Goal: Task Accomplishment & Management: Use online tool/utility

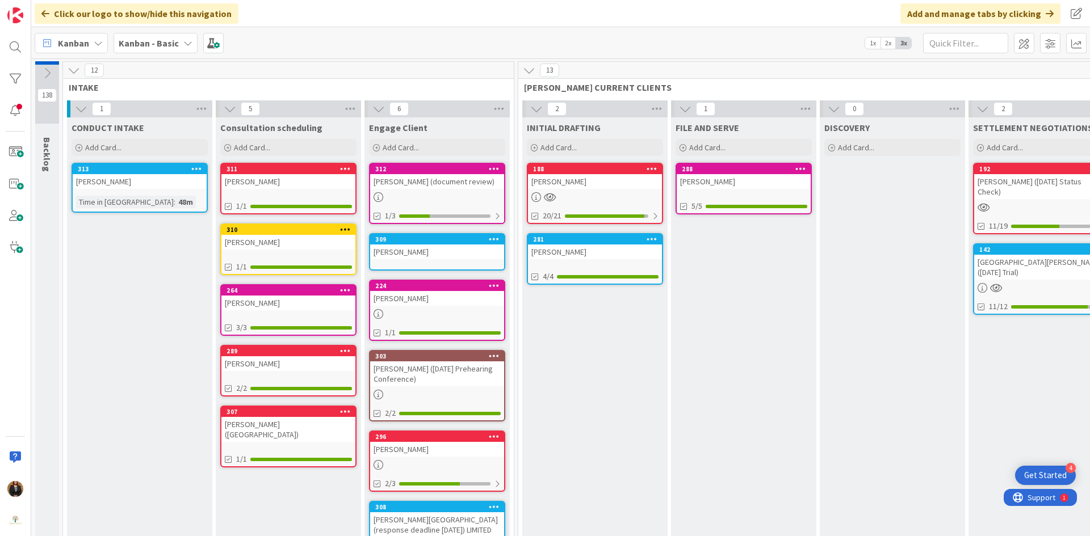
click at [417, 295] on div "[PERSON_NAME]" at bounding box center [437, 298] width 134 height 15
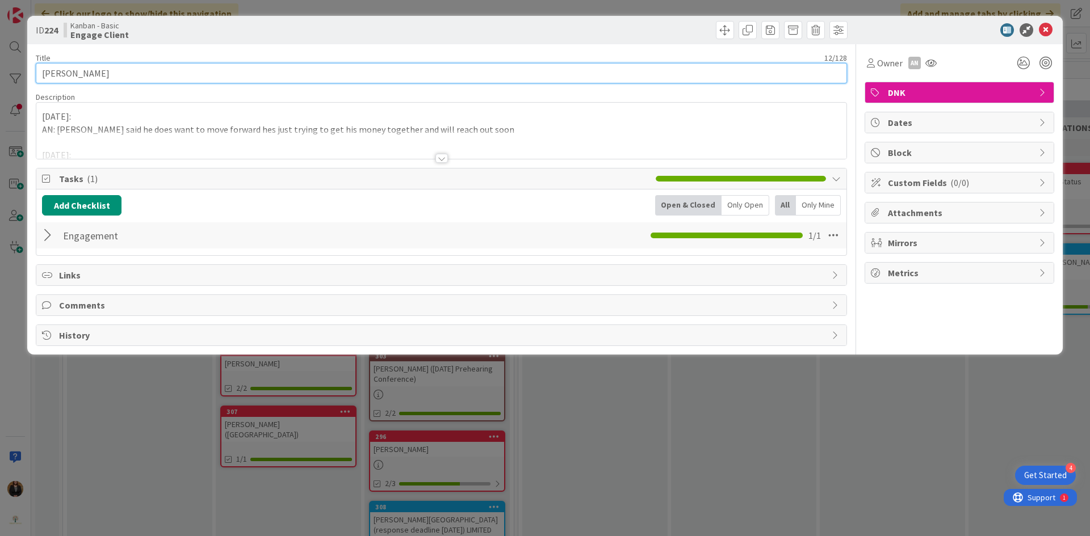
click at [200, 67] on input "[PERSON_NAME]" at bounding box center [441, 73] width 811 height 20
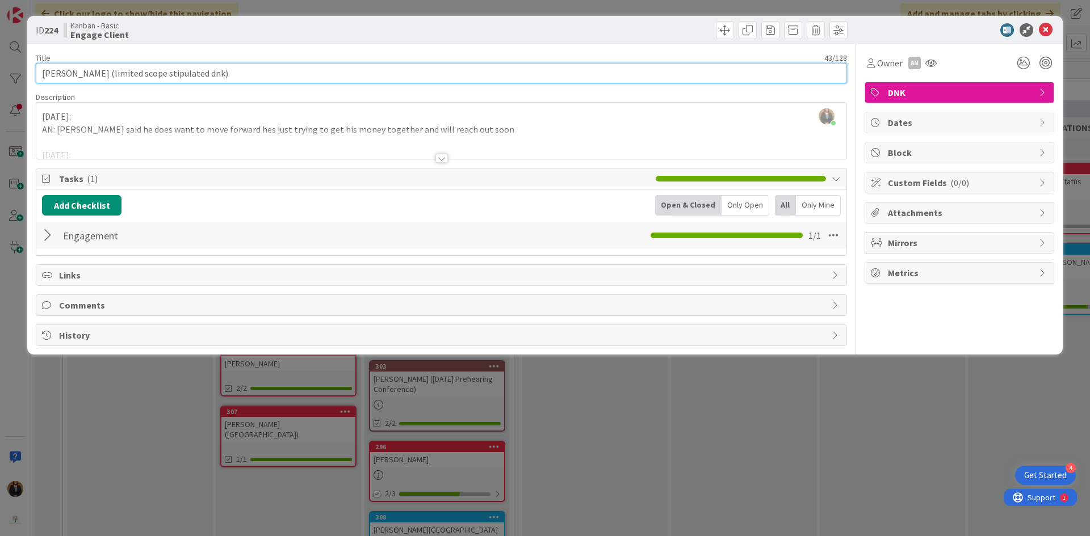
type input "[PERSON_NAME] (limited scope stipulated dnk)"
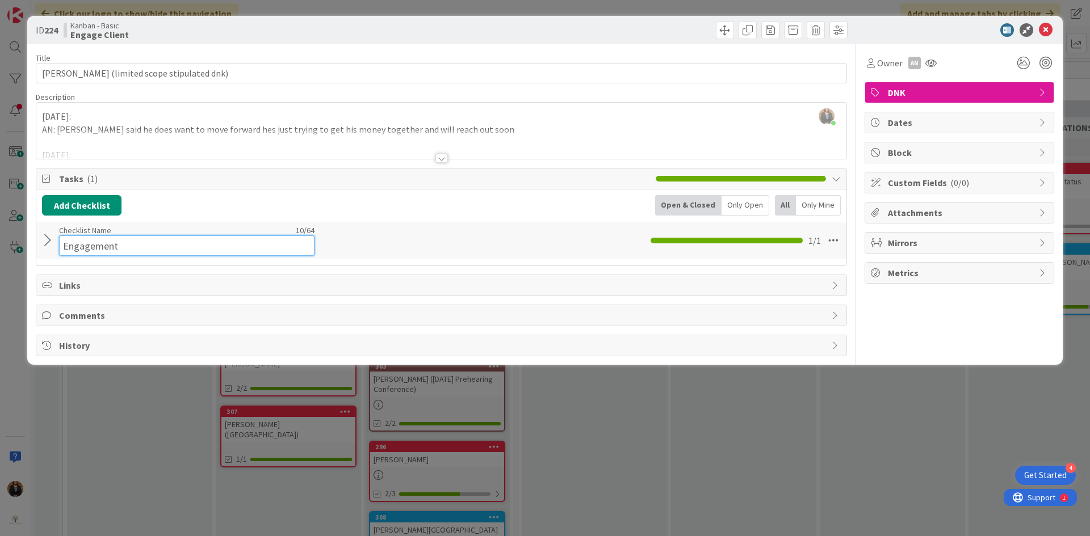
click at [108, 241] on input "Engagement" at bounding box center [186, 246] width 255 height 20
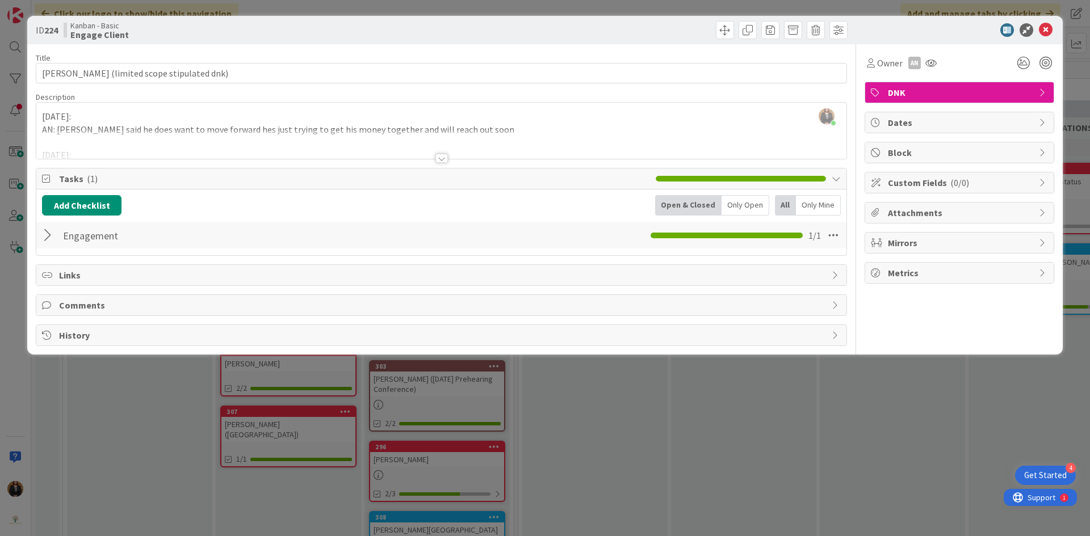
click at [44, 238] on div at bounding box center [49, 235] width 15 height 20
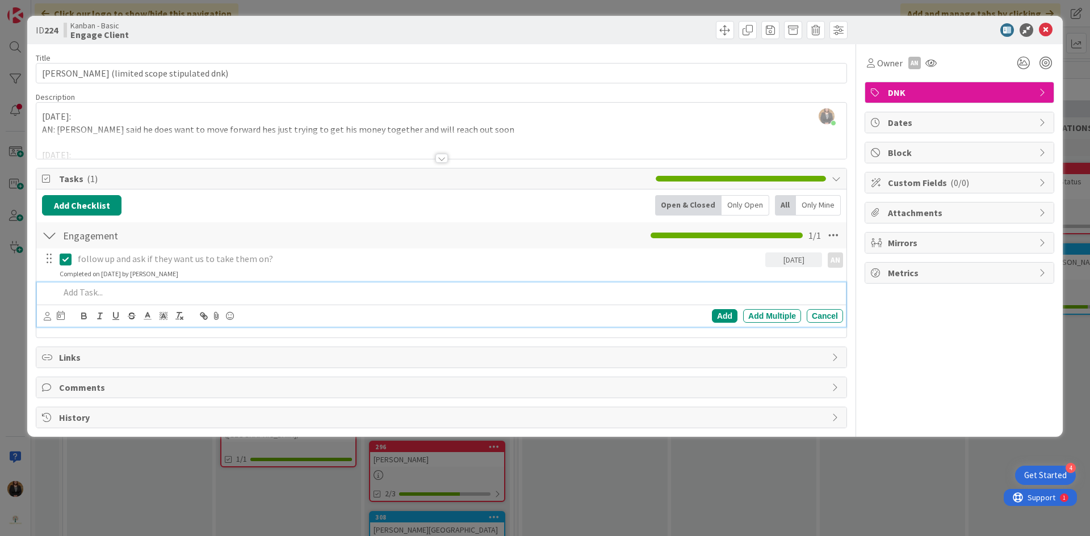
click at [144, 300] on div at bounding box center [449, 293] width 788 height 20
click at [51, 319] on icon at bounding box center [47, 316] width 7 height 9
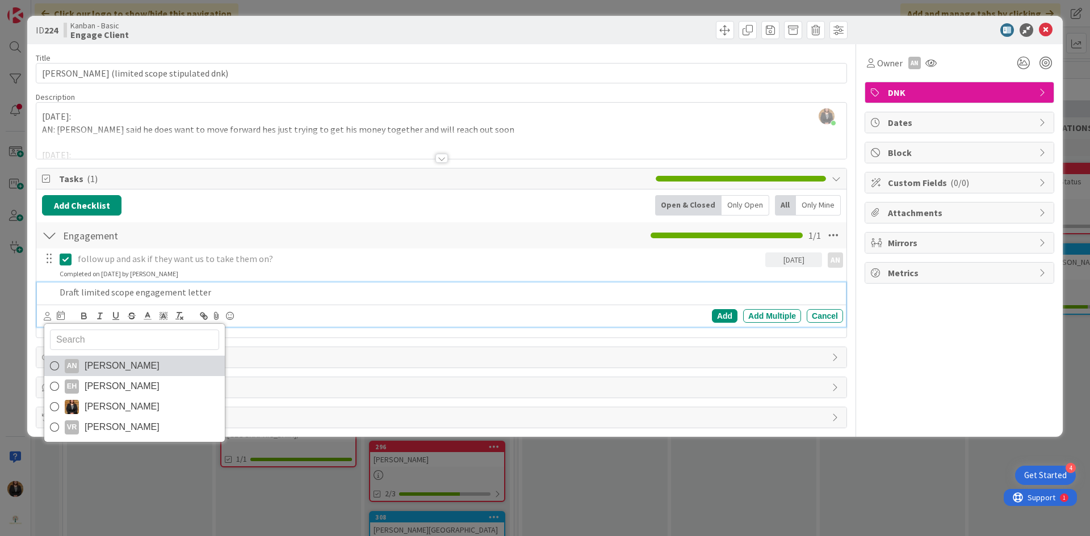
click at [144, 364] on link "AN [PERSON_NAME]" at bounding box center [134, 366] width 180 height 20
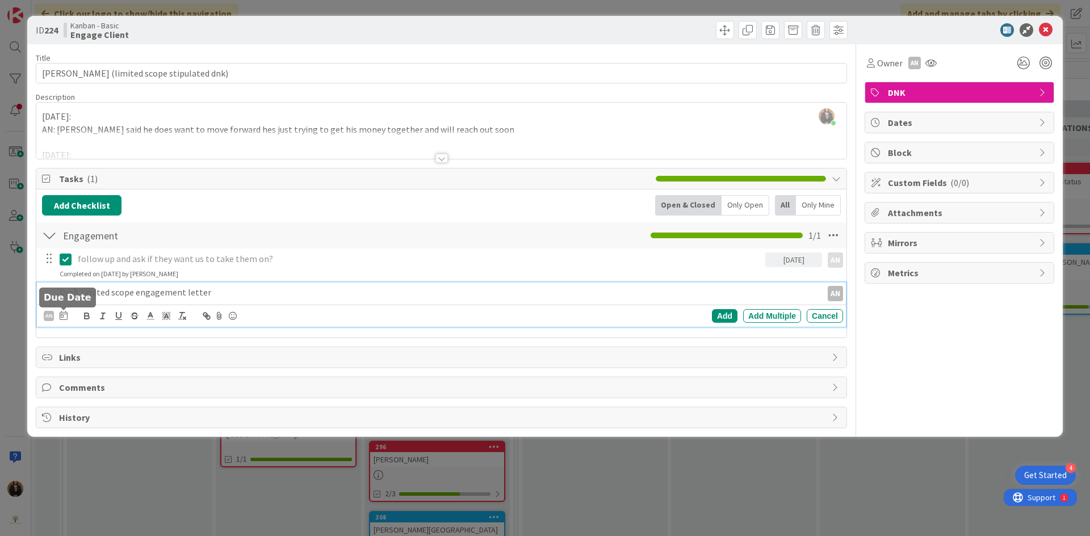
click at [63, 318] on icon at bounding box center [64, 315] width 8 height 9
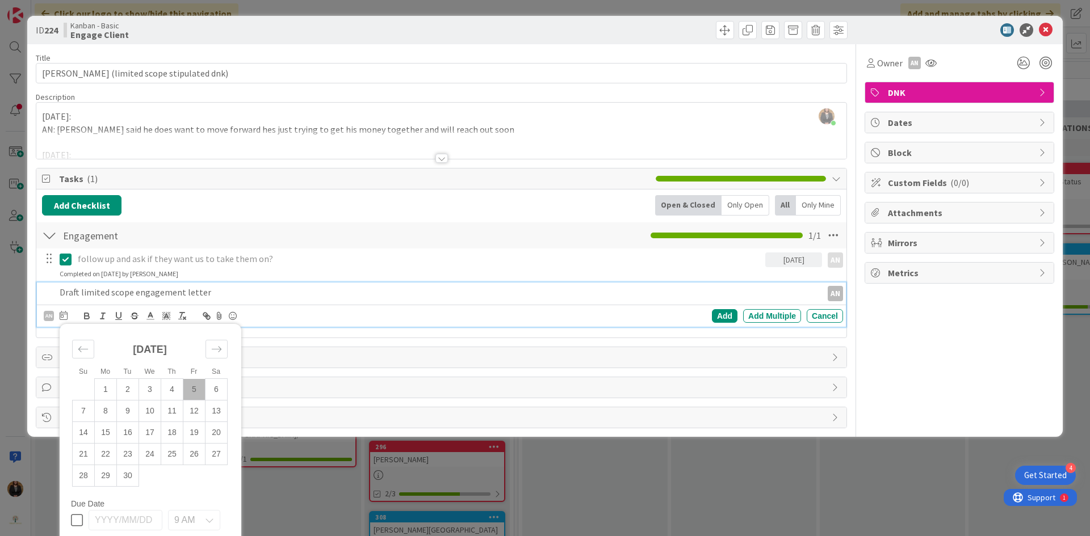
click at [193, 394] on td "5" at bounding box center [194, 390] width 22 height 22
click at [712, 316] on div "Add" at bounding box center [725, 316] width 26 height 14
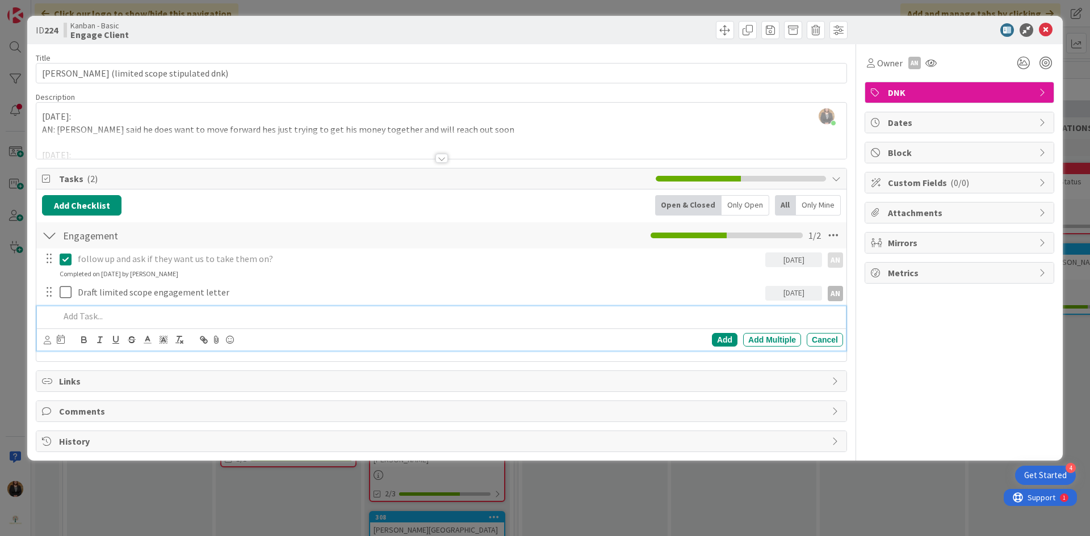
click at [125, 314] on p at bounding box center [449, 316] width 779 height 13
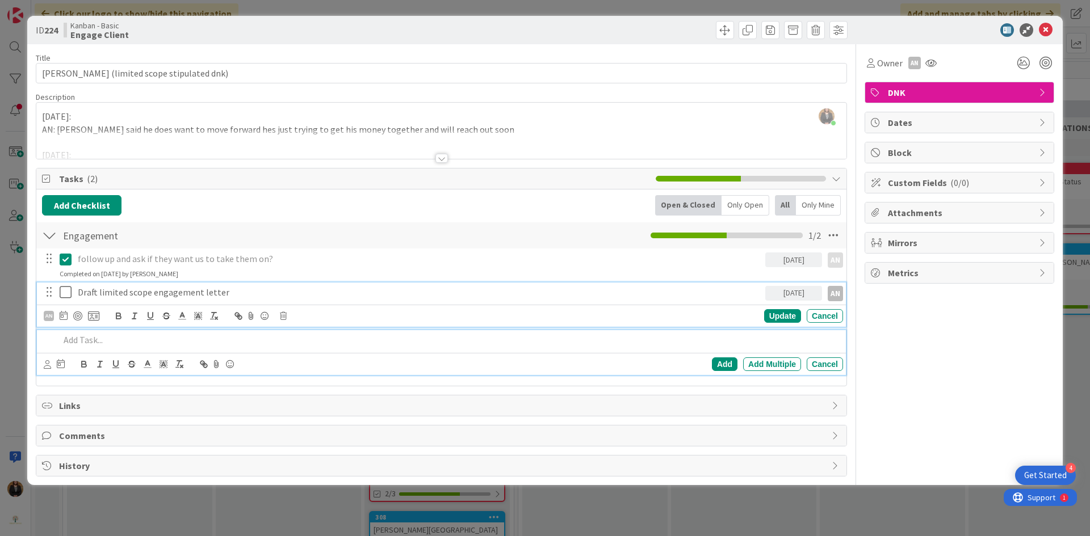
click at [274, 294] on p "Draft limited scope engagement letter" at bounding box center [419, 292] width 683 height 13
click at [287, 346] on p at bounding box center [449, 340] width 779 height 13
click at [298, 292] on p "Draft limited scope engagement letter." at bounding box center [419, 292] width 683 height 13
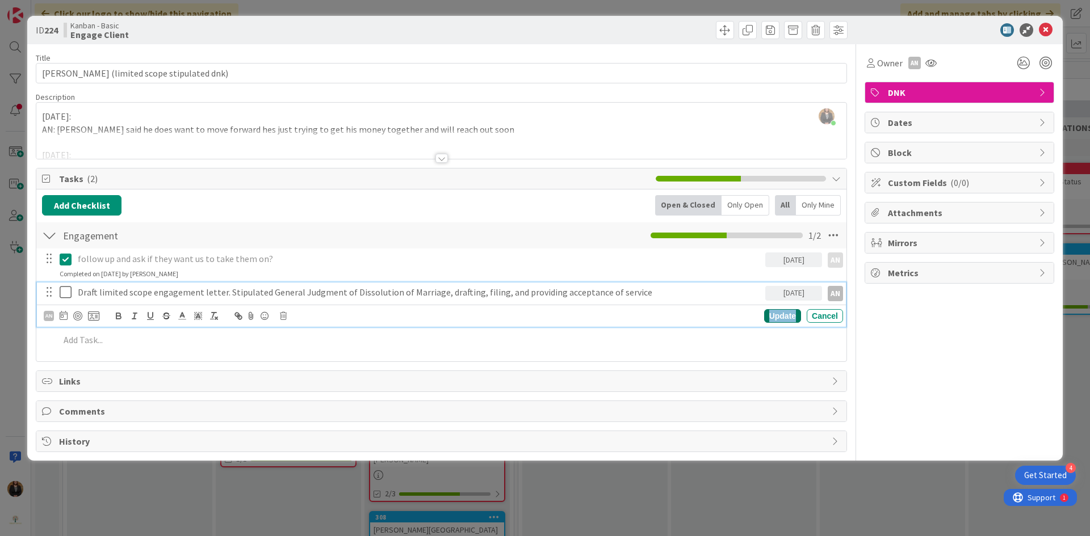
click at [785, 314] on div "Update" at bounding box center [782, 316] width 37 height 14
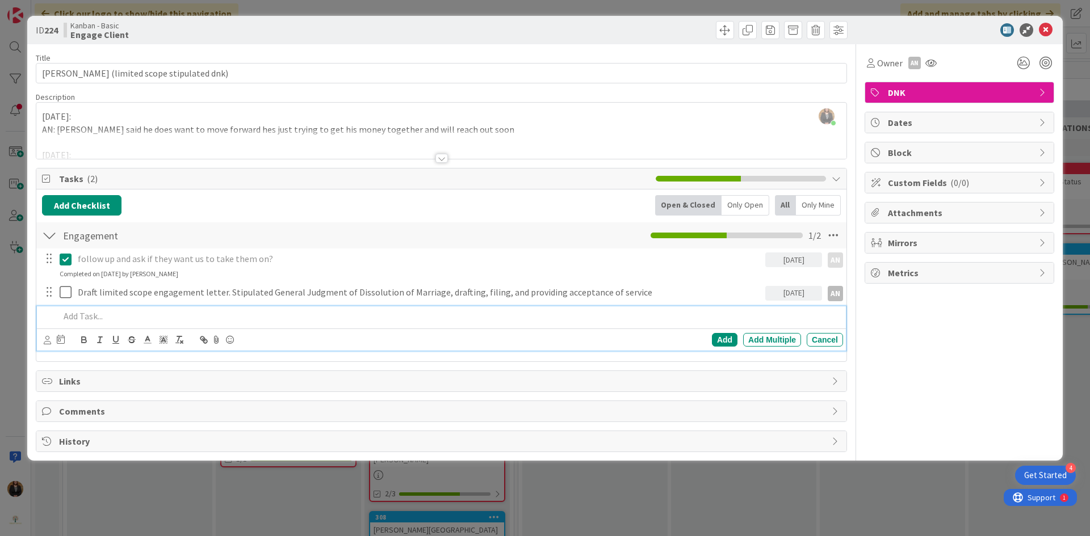
click at [159, 310] on p at bounding box center [449, 316] width 779 height 13
click at [48, 345] on div at bounding box center [47, 340] width 7 height 12
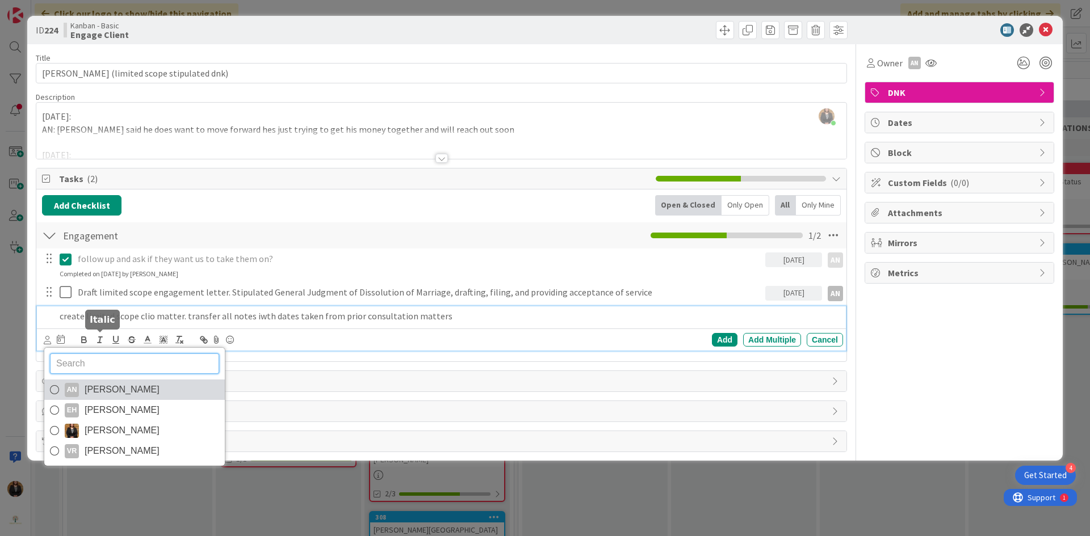
click at [137, 396] on span "[PERSON_NAME]" at bounding box center [122, 389] width 75 height 17
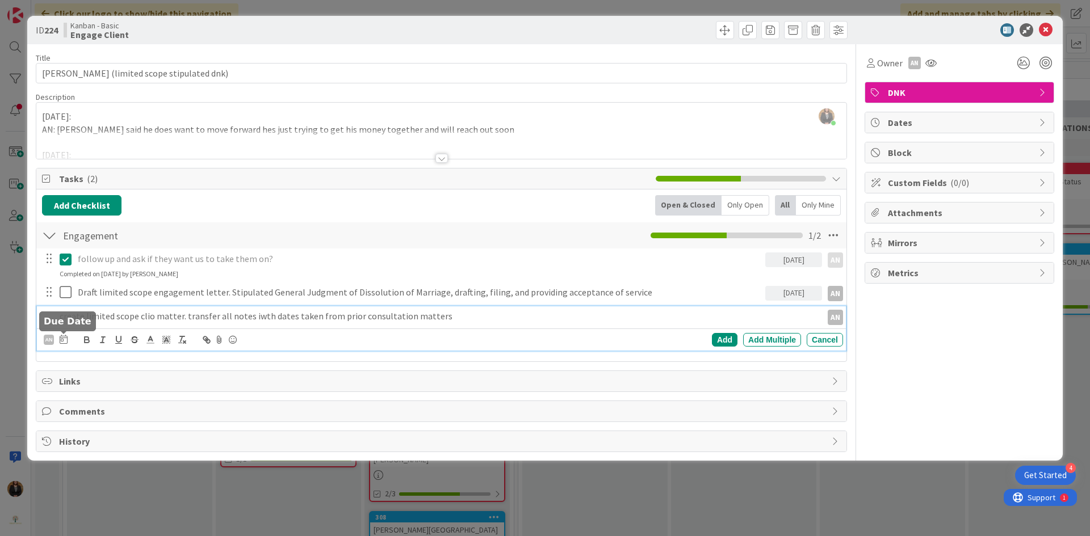
click at [64, 340] on icon at bounding box center [64, 339] width 8 height 9
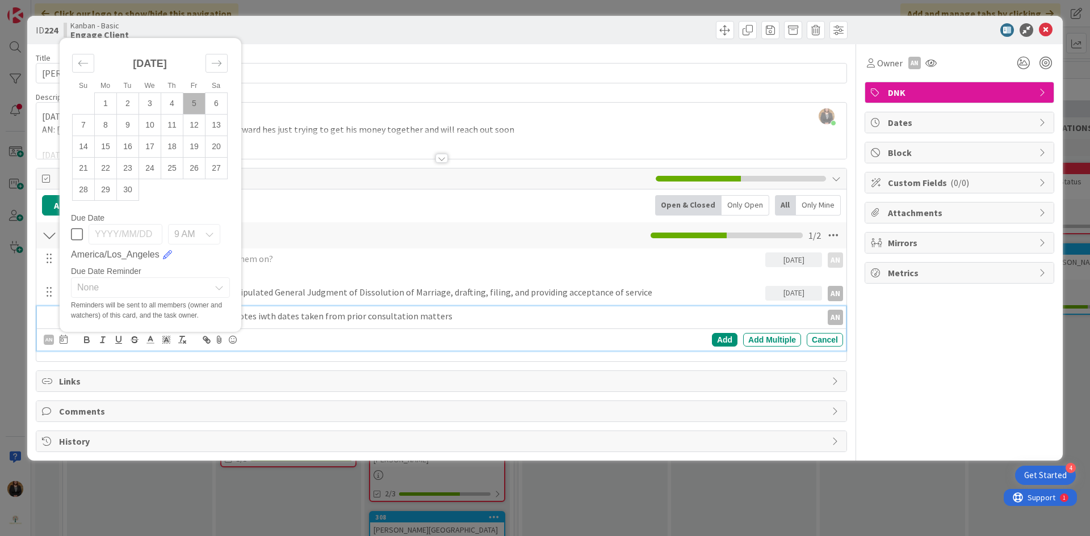
click at [199, 106] on td "5" at bounding box center [194, 104] width 22 height 22
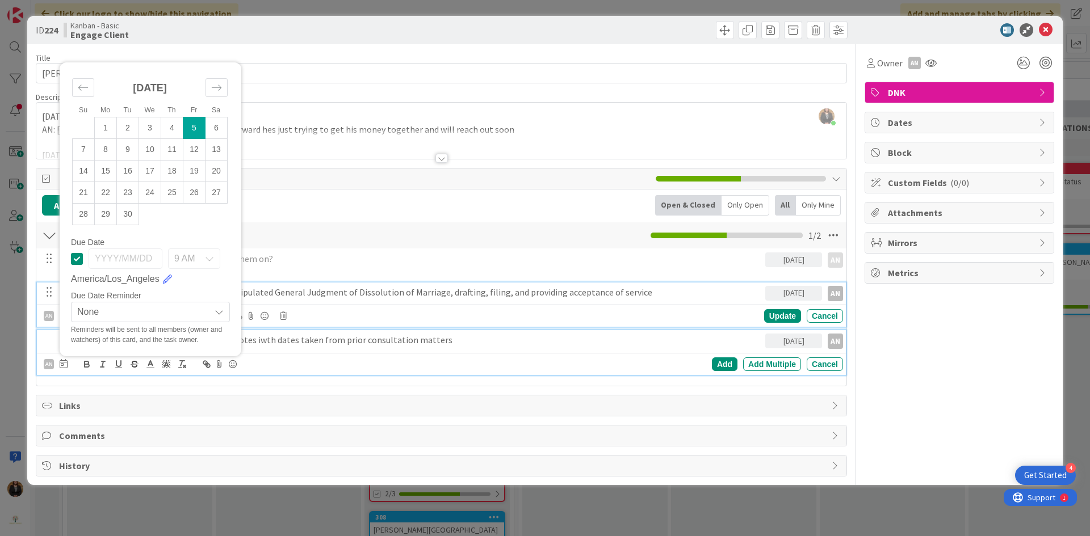
click at [323, 300] on div "Draft limited scope engagement letter. Stipulated General Judgment of Dissoluti…" at bounding box center [419, 293] width 692 height 20
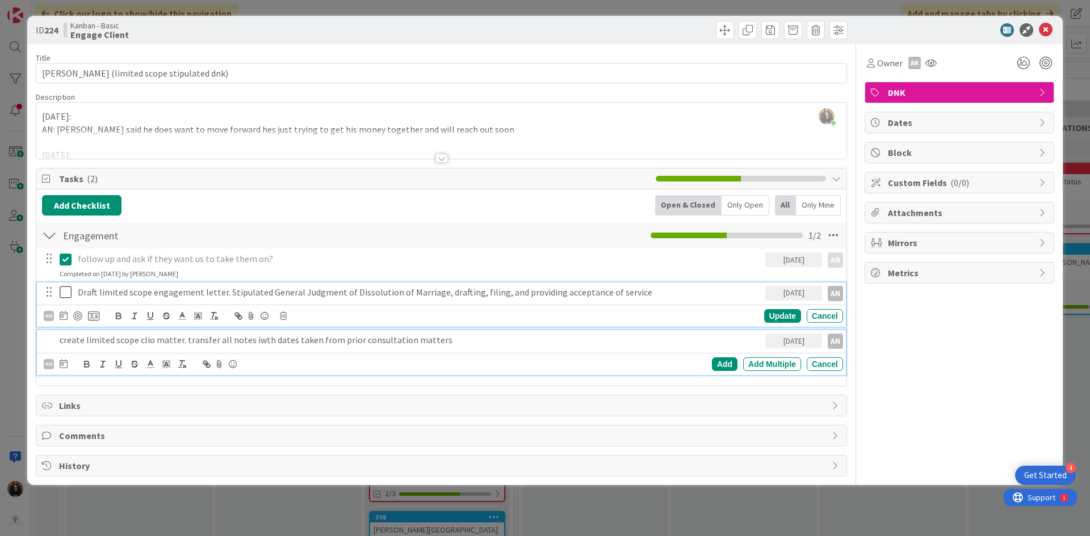
click at [134, 345] on p "create limited scope clio matter. transfer all notes iwth dates taken from prio…" at bounding box center [410, 340] width 701 height 13
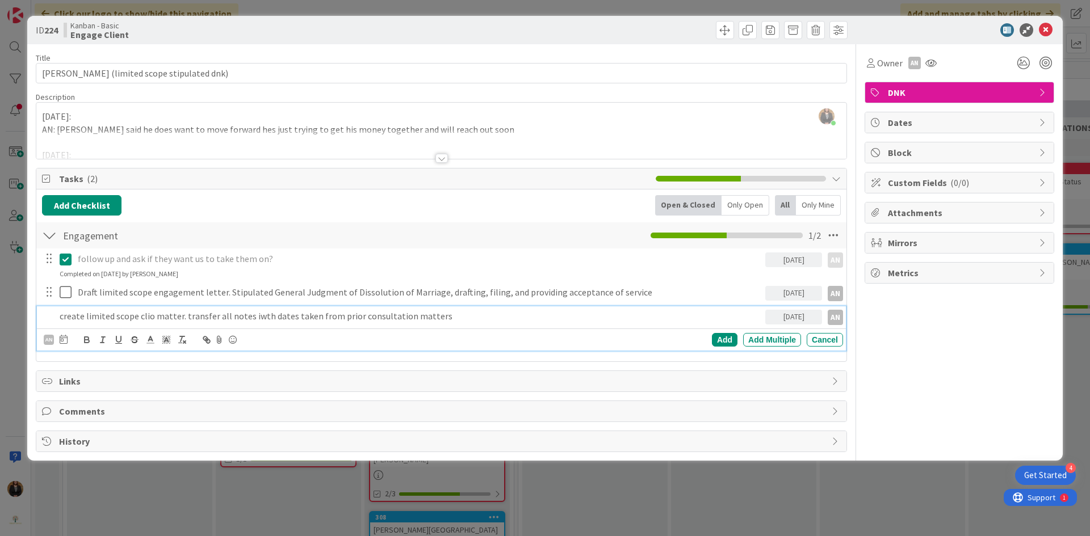
click at [476, 314] on p "create limited scope clio matter. transfer all notes iwth dates taken from prio…" at bounding box center [410, 316] width 701 height 13
click at [713, 340] on div "Add" at bounding box center [725, 340] width 26 height 14
